Goal: Navigation & Orientation: Find specific page/section

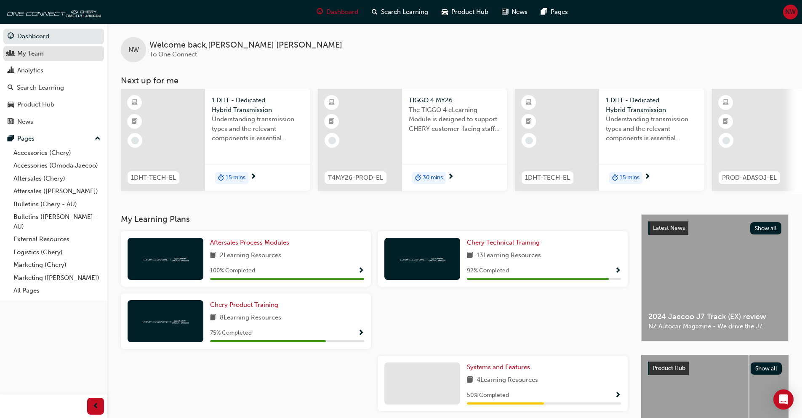
click at [47, 54] on div "My Team" at bounding box center [54, 53] width 92 height 11
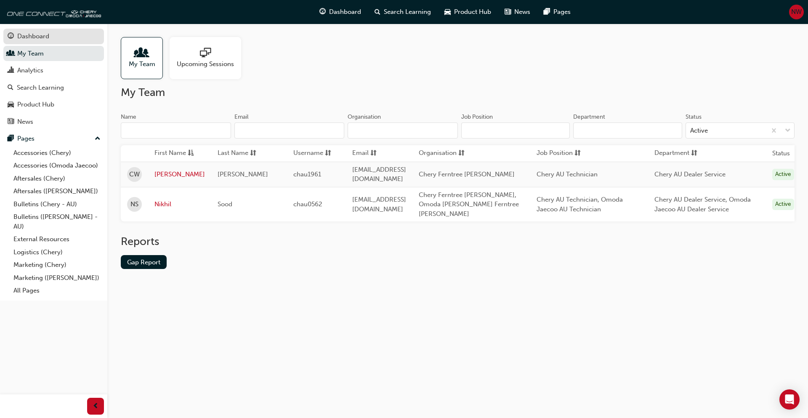
click at [58, 36] on div "Dashboard" at bounding box center [54, 36] width 92 height 11
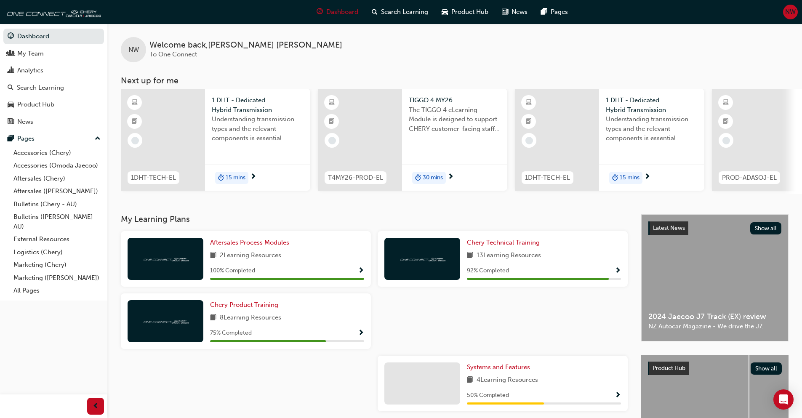
click at [335, 52] on div "NW Welcome back , [PERSON_NAME] To One Connect" at bounding box center [454, 43] width 695 height 39
click at [334, 48] on div "NW Welcome back , [PERSON_NAME] To One Connect" at bounding box center [454, 43] width 695 height 39
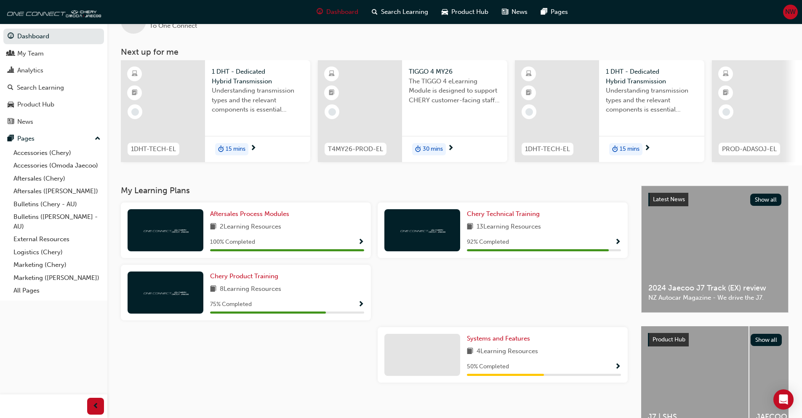
scroll to position [42, 0]
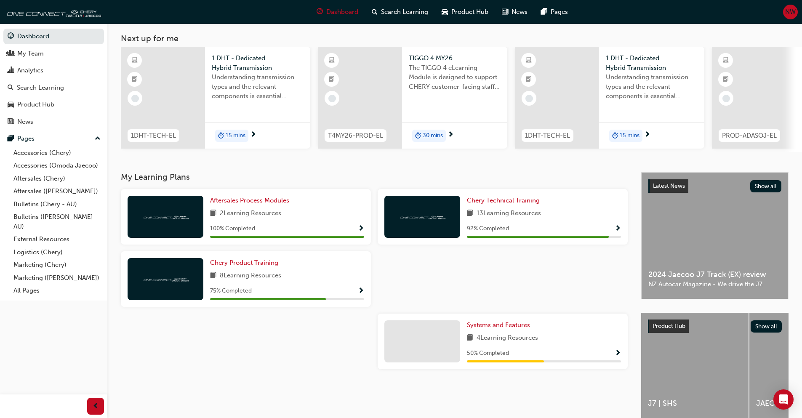
click at [325, 358] on div at bounding box center [245, 345] width 257 height 62
click at [324, 357] on div at bounding box center [245, 345] width 257 height 62
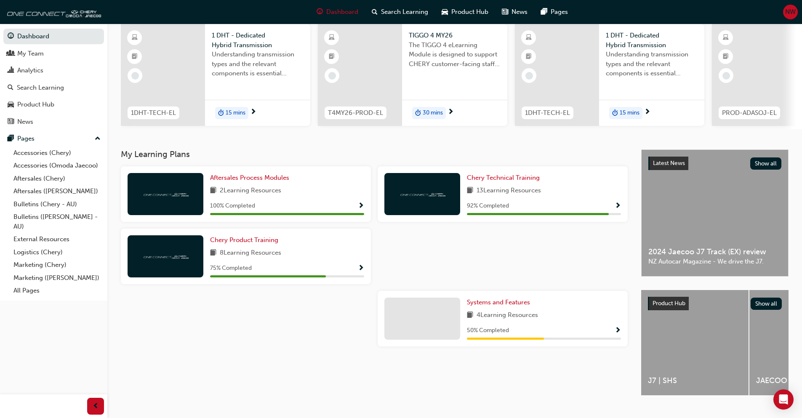
scroll to position [84, 0]
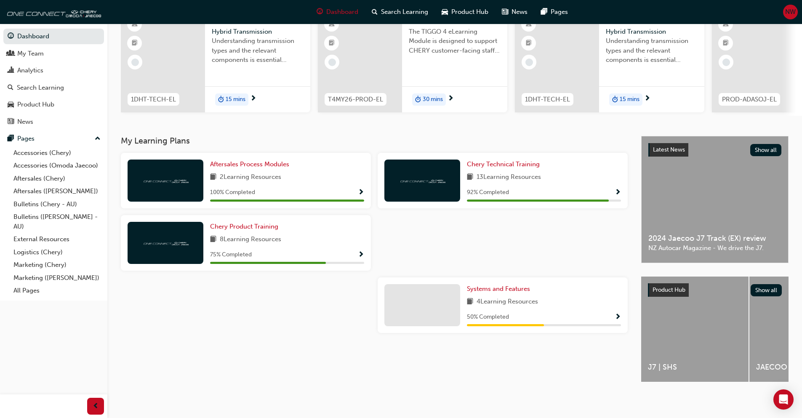
click at [324, 358] on div "My Learning Plans Aftersales Process Modules 2 Learning Resources 100 % Complet…" at bounding box center [381, 266] width 520 height 261
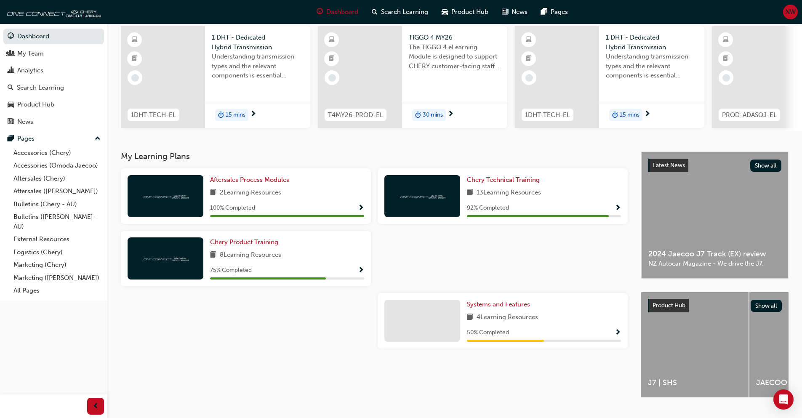
scroll to position [0, 0]
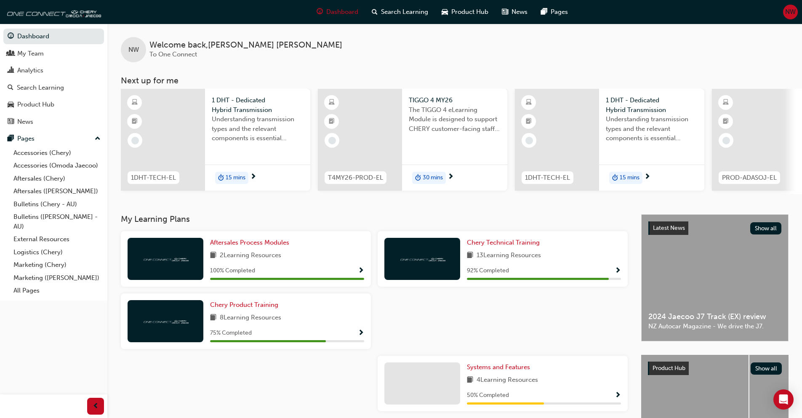
click at [382, 51] on div "NW Welcome back , [PERSON_NAME] To One Connect" at bounding box center [454, 43] width 695 height 39
click at [357, 47] on div "NW Welcome back , [PERSON_NAME] To One Connect" at bounding box center [454, 43] width 695 height 39
click at [355, 49] on div "NW Welcome back , [PERSON_NAME] To One Connect" at bounding box center [454, 43] width 695 height 39
click at [338, 51] on div "NW Welcome back , [PERSON_NAME] To One Connect" at bounding box center [454, 43] width 695 height 39
click at [319, 53] on div "NW Welcome back , [PERSON_NAME] To One Connect" at bounding box center [454, 43] width 695 height 39
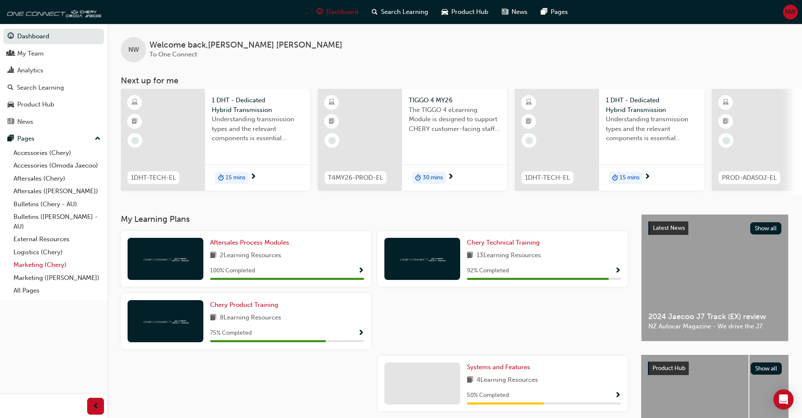
click at [53, 263] on link "Marketing (Chery)" at bounding box center [57, 265] width 94 height 13
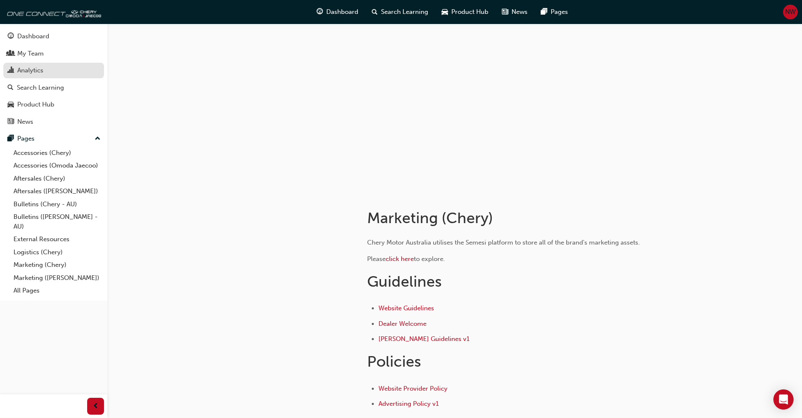
click at [55, 69] on div "Analytics" at bounding box center [54, 70] width 92 height 11
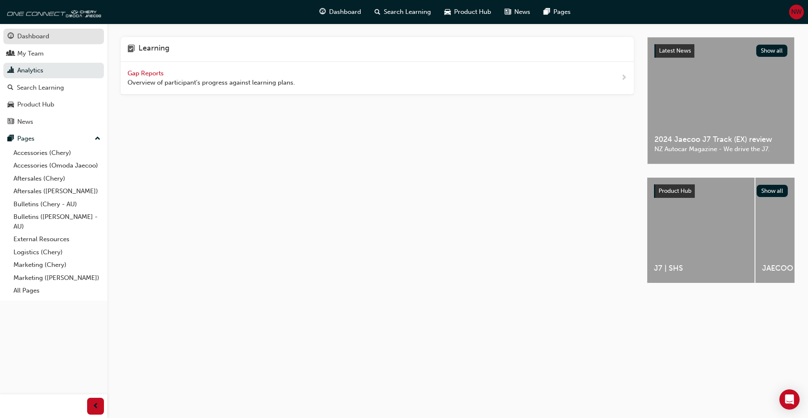
click at [47, 35] on div "Dashboard" at bounding box center [33, 37] width 32 height 10
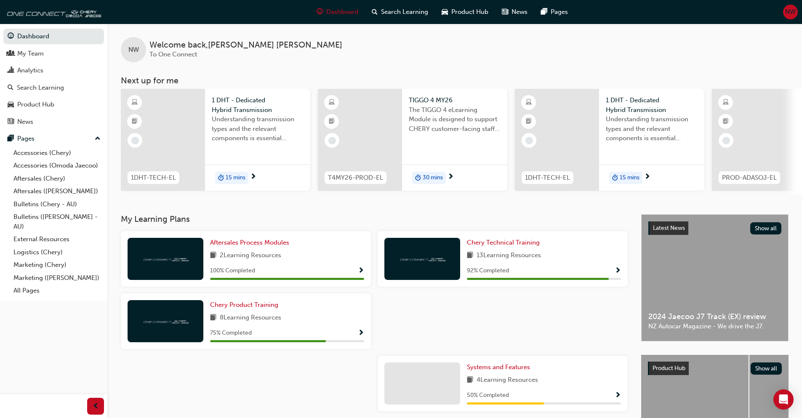
click at [308, 57] on div "NW Welcome back , [PERSON_NAME] To One Connect" at bounding box center [454, 43] width 695 height 39
click at [309, 58] on div "NW Welcome back , [PERSON_NAME] To One Connect" at bounding box center [454, 43] width 695 height 39
click at [280, 63] on div "NW Welcome back , [PERSON_NAME] To One Connect Next up for me 1DHT-TECH-EL 1 DH…" at bounding box center [454, 109] width 695 height 171
click at [356, 49] on div "NW Welcome back , [PERSON_NAME] To One Connect" at bounding box center [454, 43] width 695 height 39
click at [323, 49] on div "NW Welcome back , [PERSON_NAME] To One Connect" at bounding box center [454, 43] width 695 height 39
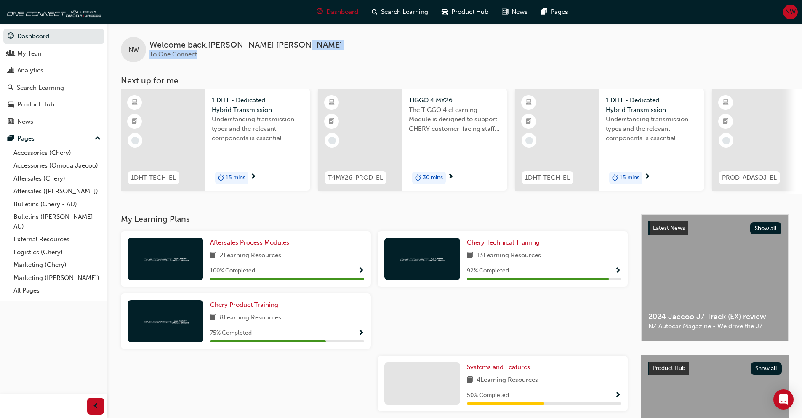
click at [286, 56] on div "NW Welcome back , [PERSON_NAME] To One Connect" at bounding box center [454, 43] width 695 height 39
click at [58, 189] on link "Aftersales ([PERSON_NAME])" at bounding box center [57, 191] width 94 height 13
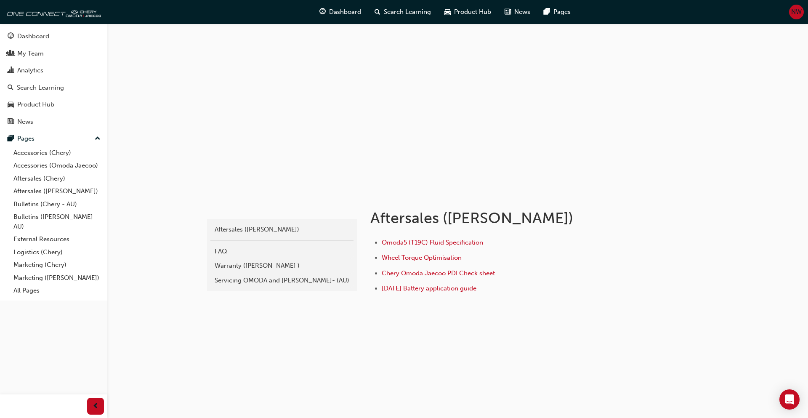
click at [523, 260] on li "Wheel Torque Optimisation" at bounding box center [513, 259] width 262 height 12
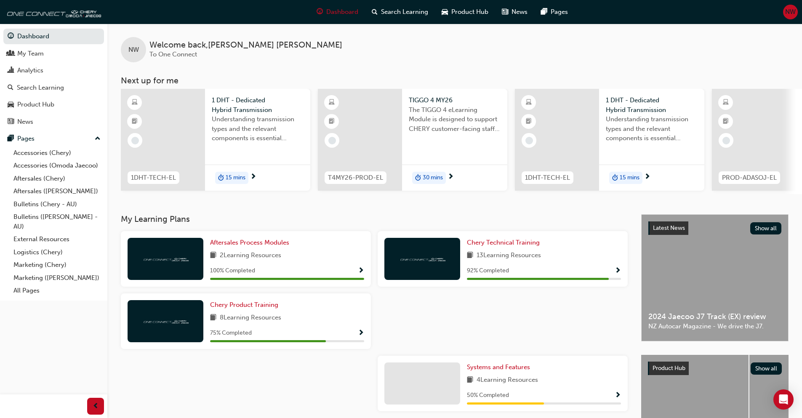
click at [338, 56] on div "NW Welcome back , [PERSON_NAME] To One Connect" at bounding box center [454, 43] width 695 height 39
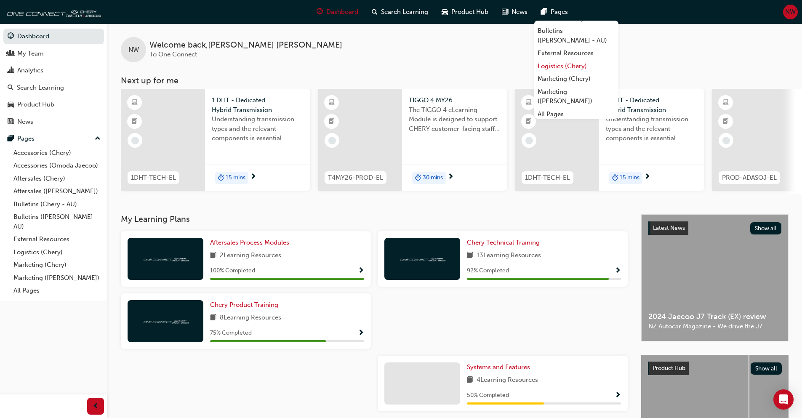
scroll to position [81, 0]
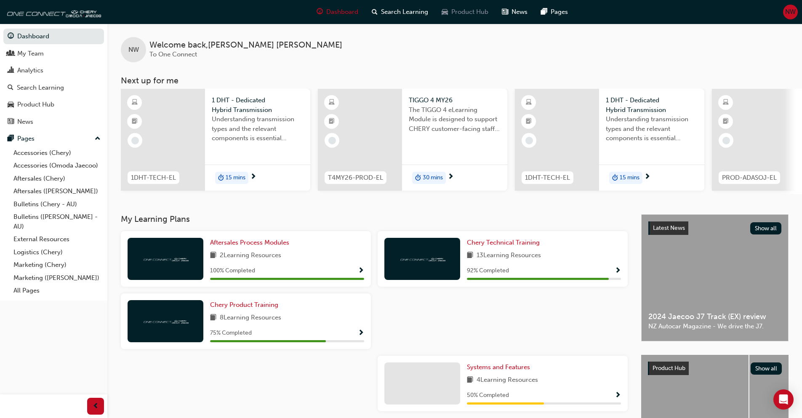
click at [469, 14] on span "Product Hub" at bounding box center [469, 12] width 37 height 10
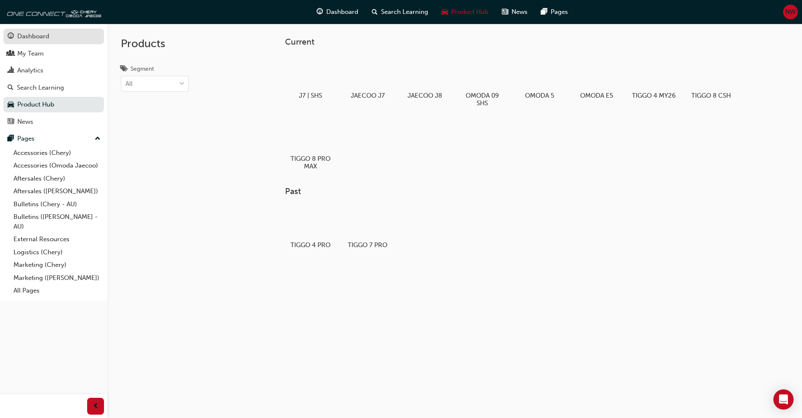
click at [43, 35] on div "Dashboard" at bounding box center [33, 37] width 32 height 10
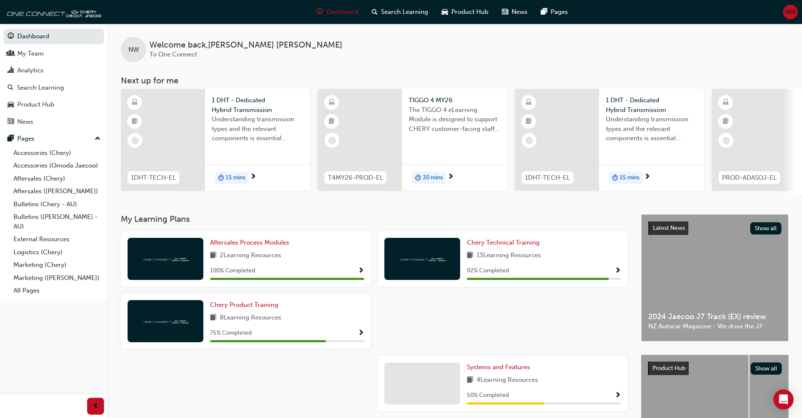
click at [332, 47] on div "NW Welcome back , [PERSON_NAME] To One Connect" at bounding box center [454, 43] width 695 height 39
click at [331, 47] on div "NW Welcome back , [PERSON_NAME] To One Connect" at bounding box center [454, 43] width 695 height 39
